Goal: Use online tool/utility: Utilize a website feature to perform a specific function

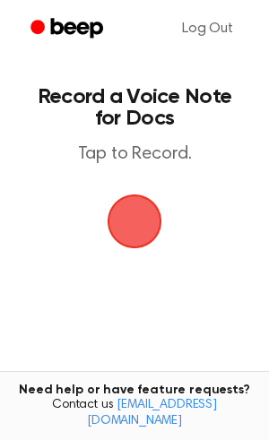
click at [160, 225] on span "button" at bounding box center [134, 221] width 50 height 50
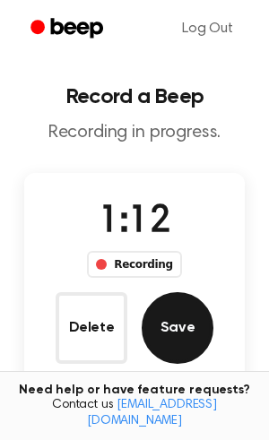
click at [173, 302] on button "Save" at bounding box center [178, 328] width 72 height 72
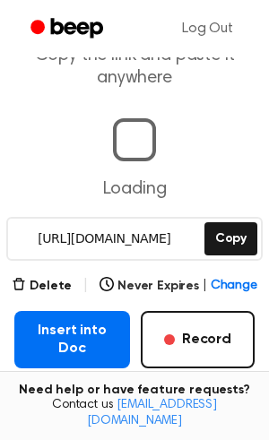
scroll to position [87, 0]
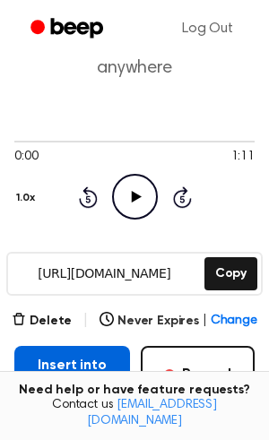
click at [91, 364] on button "Insert into Doc" at bounding box center [72, 374] width 116 height 57
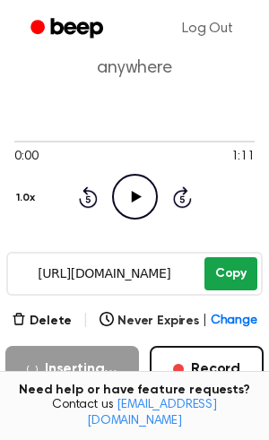
click at [230, 269] on button "Copy" at bounding box center [230, 273] width 53 height 33
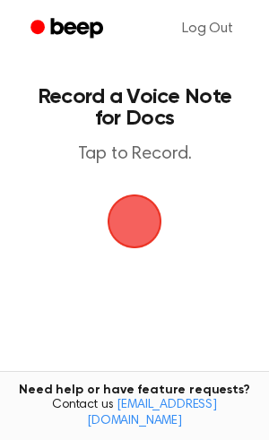
click at [151, 229] on span "button" at bounding box center [134, 221] width 50 height 50
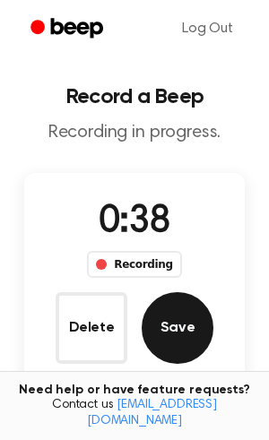
click at [181, 332] on button "Save" at bounding box center [178, 328] width 72 height 72
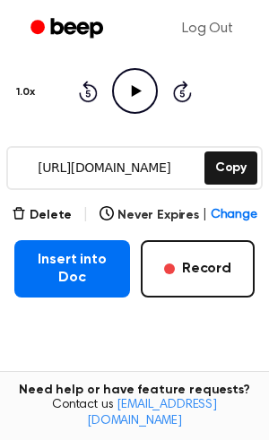
scroll to position [181, 0]
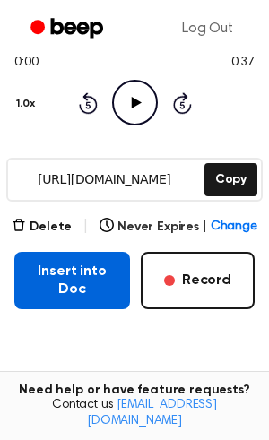
click at [63, 288] on button "Insert into Doc" at bounding box center [72, 280] width 116 height 57
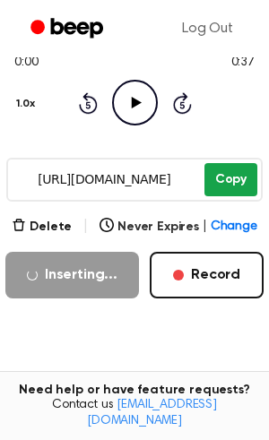
click at [237, 173] on button "Copy" at bounding box center [230, 179] width 53 height 33
